Goal: Task Accomplishment & Management: Use online tool/utility

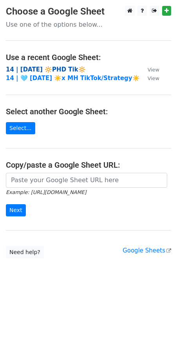
click at [45, 69] on strong "14 | AUG 26 🔆PHD Tik🔆" at bounding box center [46, 69] width 80 height 7
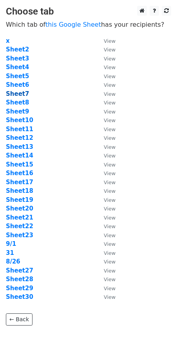
click at [17, 90] on strong "Sheet7" at bounding box center [17, 93] width 23 height 7
click at [16, 83] on strong "Sheet6" at bounding box center [17, 84] width 23 height 7
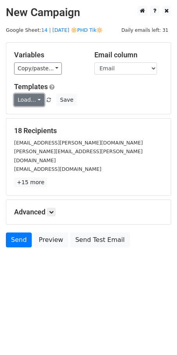
click at [26, 98] on link "Load..." at bounding box center [29, 100] width 30 height 12
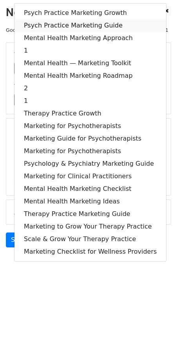
click at [65, 24] on link "Psych Practice Marketing Guide" at bounding box center [91, 25] width 152 height 13
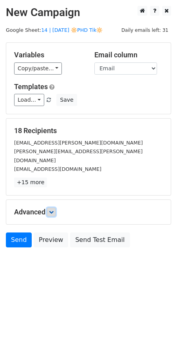
click at [53, 210] on icon at bounding box center [51, 212] width 5 height 5
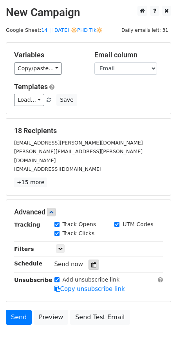
click at [89, 259] on div at bounding box center [94, 264] width 11 height 10
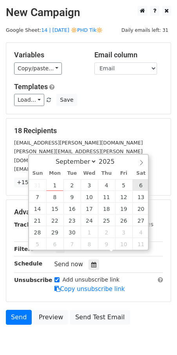
type input "2025-09-06 12:00"
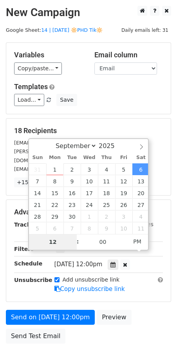
type input "7"
type input "2025-09-06 07:00"
type input "07"
click at [137, 245] on span "AM" at bounding box center [138, 241] width 22 height 16
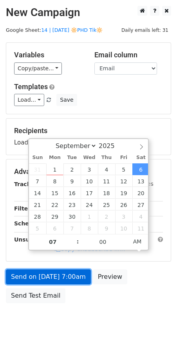
click at [75, 281] on form "Variables Copy/paste... {{Name}} {{Email}} Email column Name Email Templates Lo…" at bounding box center [89, 174] width 166 height 264
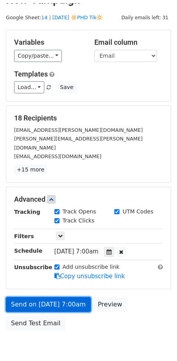
scroll to position [17, 0]
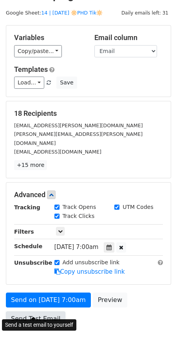
click at [48, 311] on link "Send Test Email" at bounding box center [36, 318] width 60 height 15
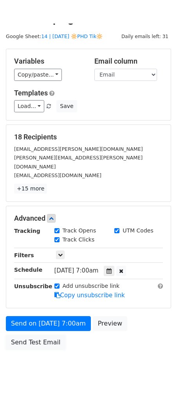
scroll to position [0, 0]
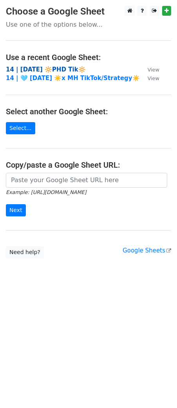
click at [42, 66] on strong "14 | AUG 26 🔆PHD Tik🔆" at bounding box center [46, 69] width 80 height 7
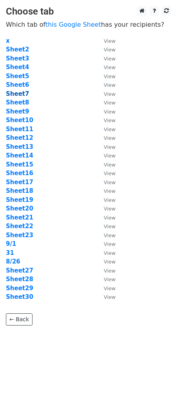
click at [18, 94] on strong "Sheet7" at bounding box center [17, 93] width 23 height 7
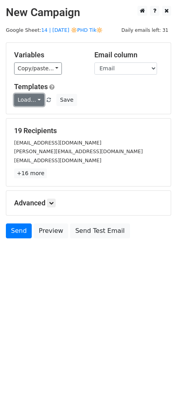
click at [18, 102] on link "Load..." at bounding box center [29, 100] width 30 height 12
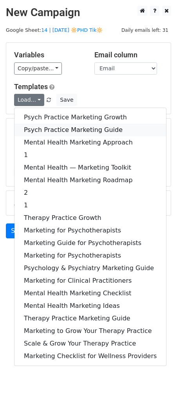
click at [58, 129] on link "Psych Practice Marketing Guide" at bounding box center [91, 130] width 152 height 13
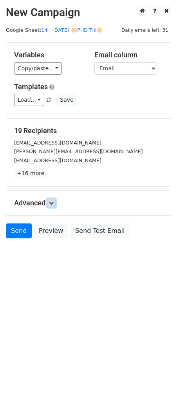
click at [54, 205] on icon at bounding box center [51, 203] width 5 height 5
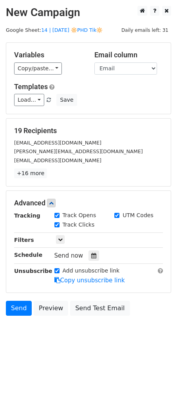
click at [98, 258] on div "Send now" at bounding box center [101, 255] width 92 height 11
click at [91, 256] on icon at bounding box center [93, 255] width 5 height 5
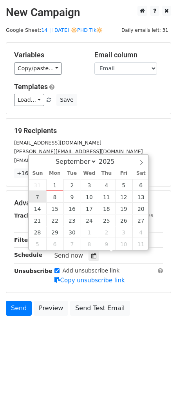
type input "2025-09-07 12:00"
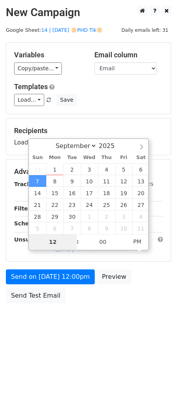
type input "8"
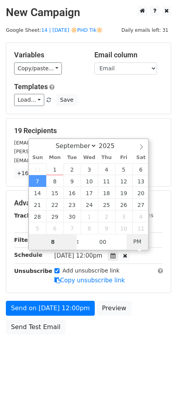
type input "2025-09-07 08:00"
type input "08"
click at [133, 244] on span "PM" at bounding box center [138, 241] width 22 height 16
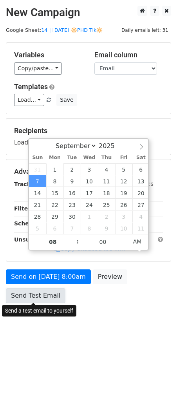
click at [40, 293] on link "Send Test Email" at bounding box center [36, 295] width 60 height 15
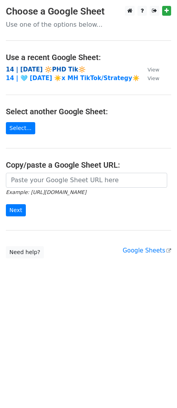
click at [54, 69] on strong "14 | [DATE] 🔆PHD Tik🔆" at bounding box center [46, 69] width 80 height 7
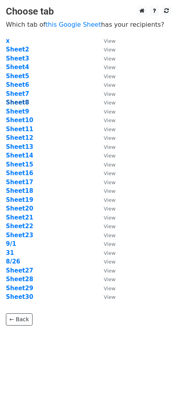
click at [21, 101] on strong "Sheet8" at bounding box center [17, 102] width 23 height 7
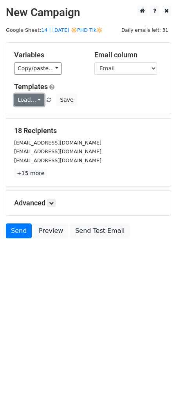
click at [33, 99] on link "Load..." at bounding box center [29, 100] width 30 height 12
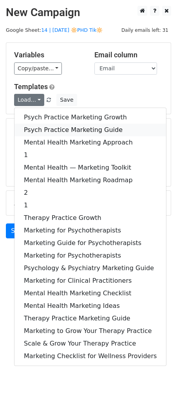
click at [69, 126] on link "Psych Practice Marketing Guide" at bounding box center [91, 130] width 152 height 13
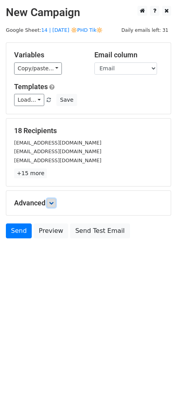
click at [54, 206] on link at bounding box center [51, 203] width 9 height 9
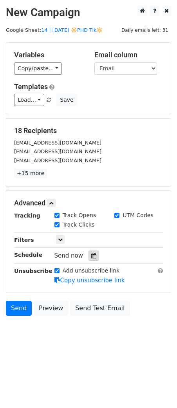
click at [91, 256] on icon at bounding box center [93, 255] width 5 height 5
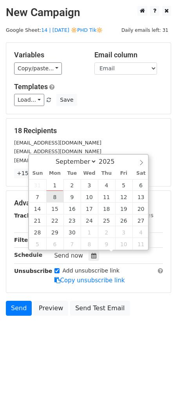
type input "2025-09-08 12:00"
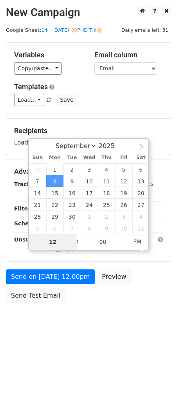
type input "7"
type input "2025-09-08 07:00"
type input "07"
click at [132, 245] on span "PM" at bounding box center [138, 241] width 22 height 16
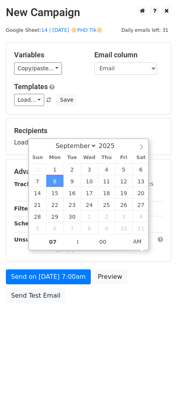
click at [25, 287] on div "Send on Sep 8 at 7:00am Preview Send Test Email" at bounding box center [88, 288] width 177 height 38
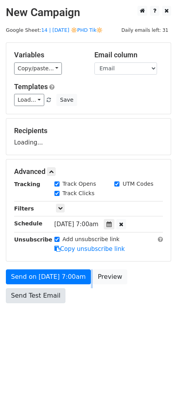
click at [25, 287] on div "Send on Sep 8 at 7:00am Preview Send Test Email" at bounding box center [88, 288] width 177 height 38
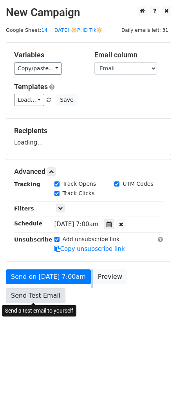
click at [30, 290] on link "Send Test Email" at bounding box center [36, 295] width 60 height 15
click at [47, 295] on link "Send Test Email" at bounding box center [36, 295] width 60 height 15
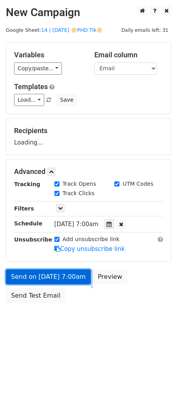
click at [59, 279] on link "Send on Sep 8 at 7:00am" at bounding box center [48, 276] width 85 height 15
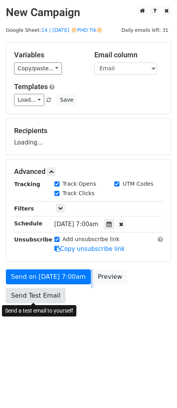
click at [49, 293] on link "Send Test Email" at bounding box center [36, 295] width 60 height 15
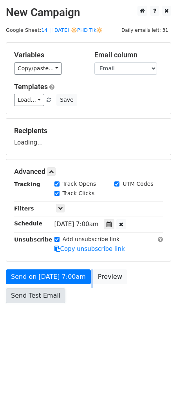
click at [49, 293] on link "Send Test Email" at bounding box center [36, 295] width 60 height 15
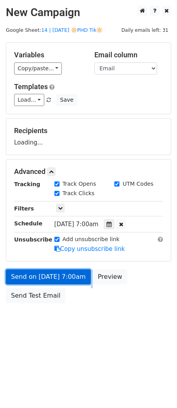
click at [69, 272] on link "Send on Sep 8 at 7:00am" at bounding box center [48, 276] width 85 height 15
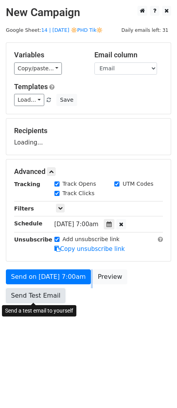
click at [53, 288] on link "Send Test Email" at bounding box center [36, 295] width 60 height 15
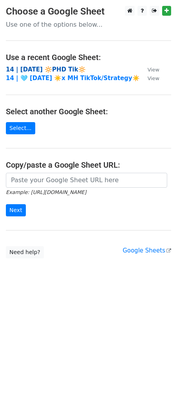
click at [35, 67] on strong "14 | [DATE] 🔆PHD Tik🔆" at bounding box center [46, 69] width 80 height 7
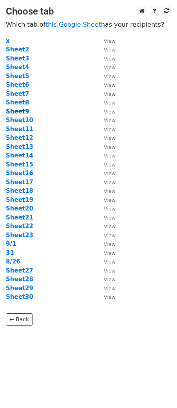
click at [22, 109] on strong "Sheet9" at bounding box center [17, 111] width 23 height 7
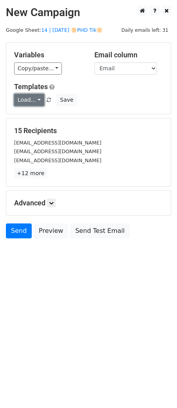
click at [25, 103] on link "Load..." at bounding box center [29, 100] width 30 height 12
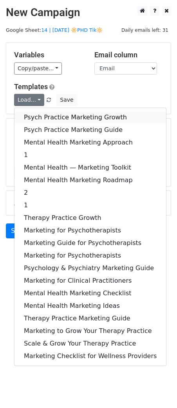
click at [43, 120] on link "Psych Practice Marketing Growth" at bounding box center [91, 117] width 152 height 13
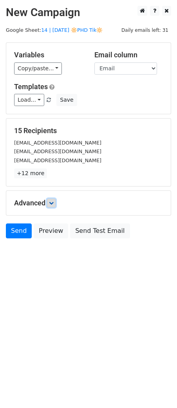
click at [55, 205] on link at bounding box center [51, 203] width 9 height 9
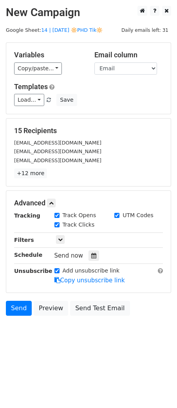
click at [95, 258] on div at bounding box center [94, 255] width 11 height 10
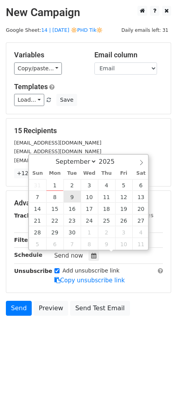
type input "2025-09-09 12:00"
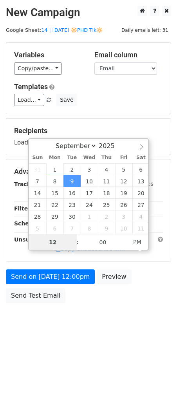
scroll to position [0, 0]
type input "8"
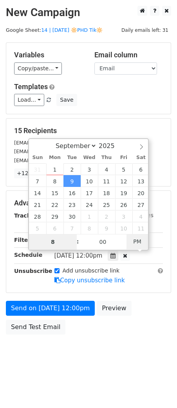
type input "2025-09-09 08:00"
type input "08"
click at [136, 241] on span "PM" at bounding box center [138, 241] width 22 height 16
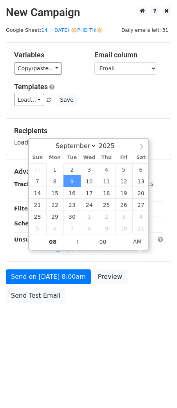
click at [40, 303] on div "Send on Sep 9 at 8:00am Preview Send Test Email" at bounding box center [88, 288] width 177 height 38
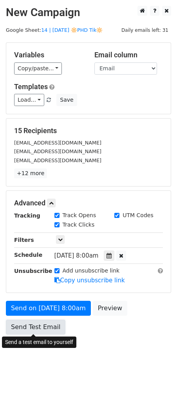
click at [42, 327] on link "Send Test Email" at bounding box center [36, 326] width 60 height 15
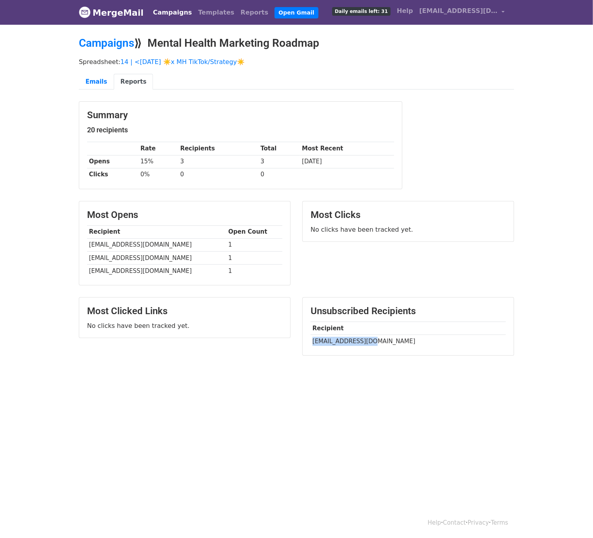
drag, startPoint x: 312, startPoint y: 343, endPoint x: 366, endPoint y: 343, distance: 54.9
click at [366, 343] on td "prkartzke@gmail.com" at bounding box center [408, 340] width 195 height 13
copy td "prkartzke@gmail.co"
